Goal: Information Seeking & Learning: Learn about a topic

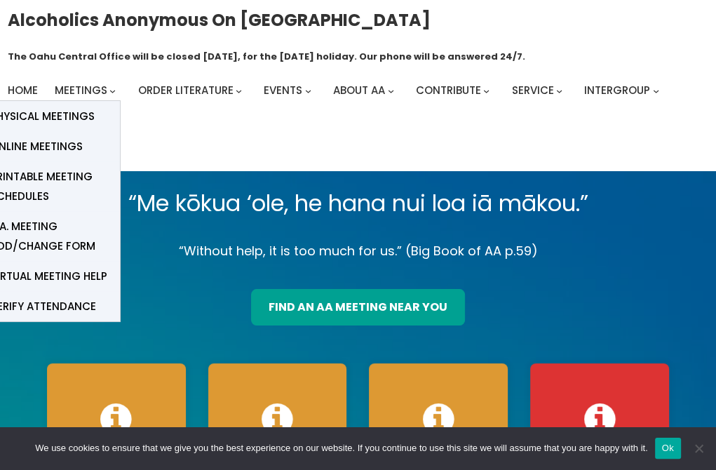
click at [65, 143] on span "Online Meetings" at bounding box center [36, 147] width 93 height 20
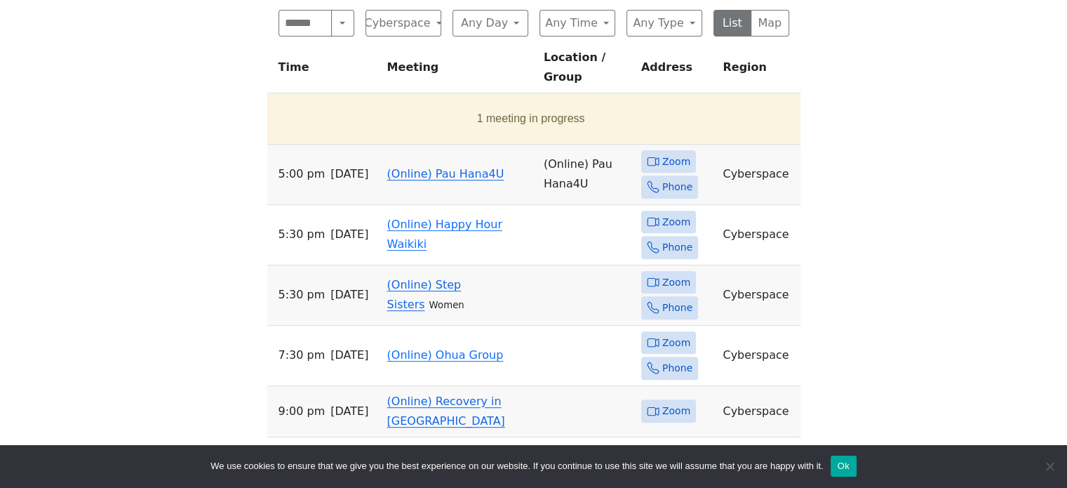
scroll to position [533, 0]
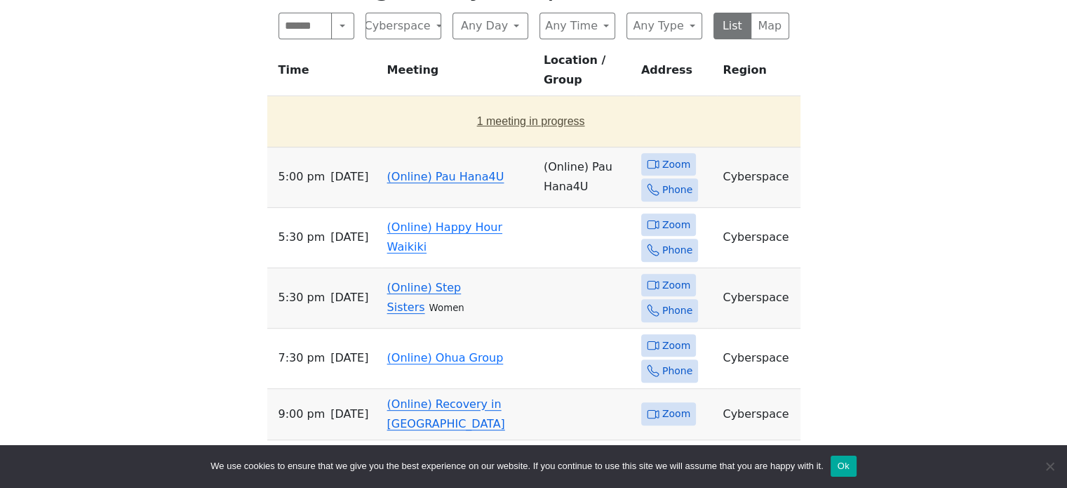
click at [518, 104] on button "1 meeting in progress" at bounding box center [531, 121] width 516 height 39
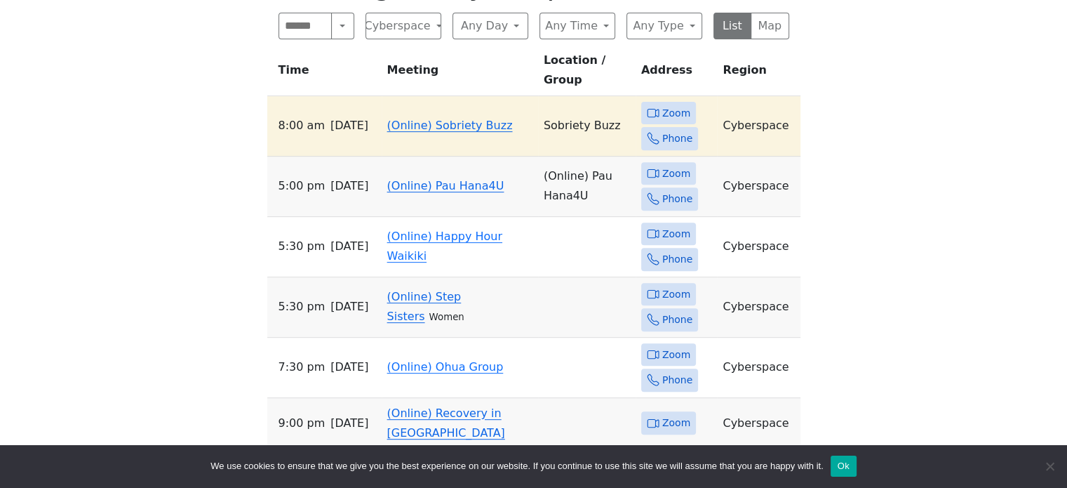
click at [460, 119] on link "(Online) Sobriety Buzz" at bounding box center [450, 125] width 126 height 13
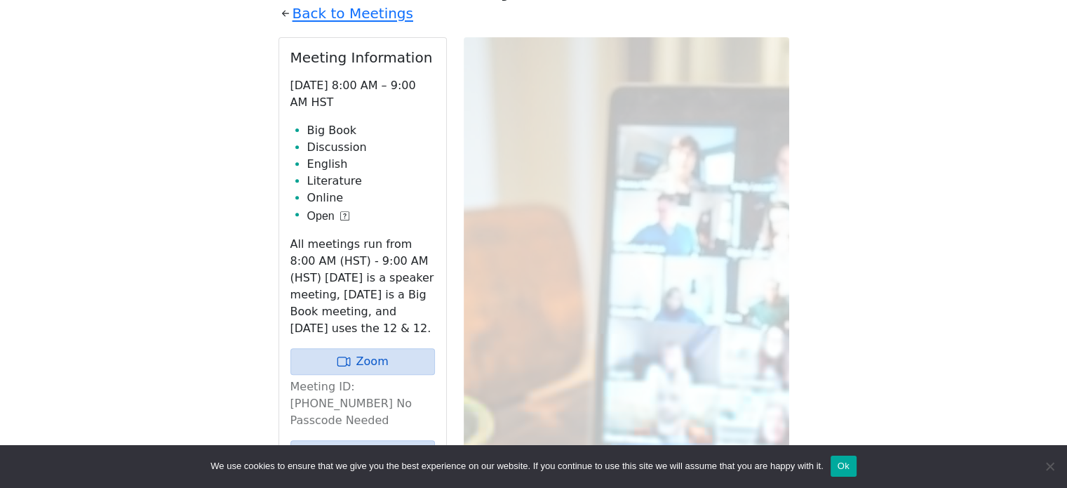
scroll to position [489, 0]
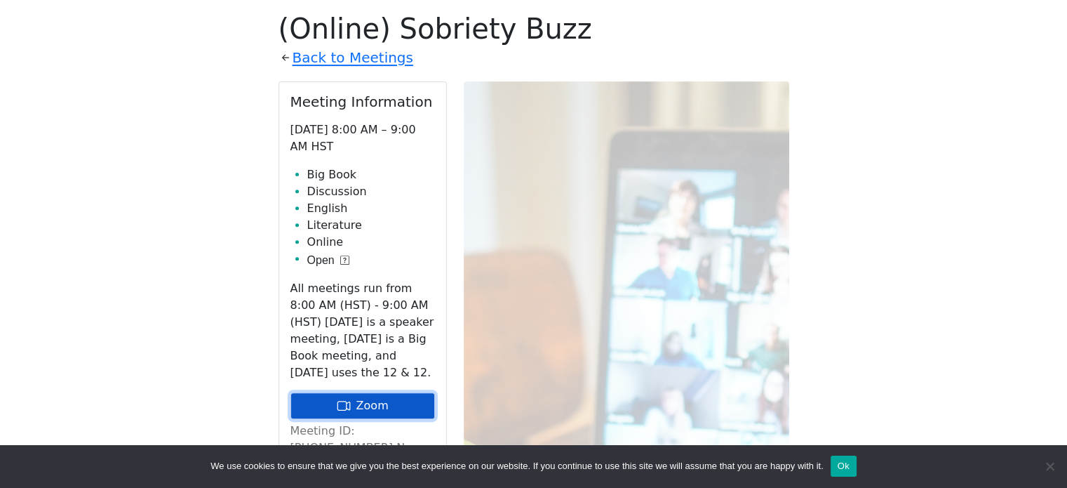
click at [356, 406] on link "Zoom" at bounding box center [362, 405] width 145 height 27
